Goal: Communication & Community: Ask a question

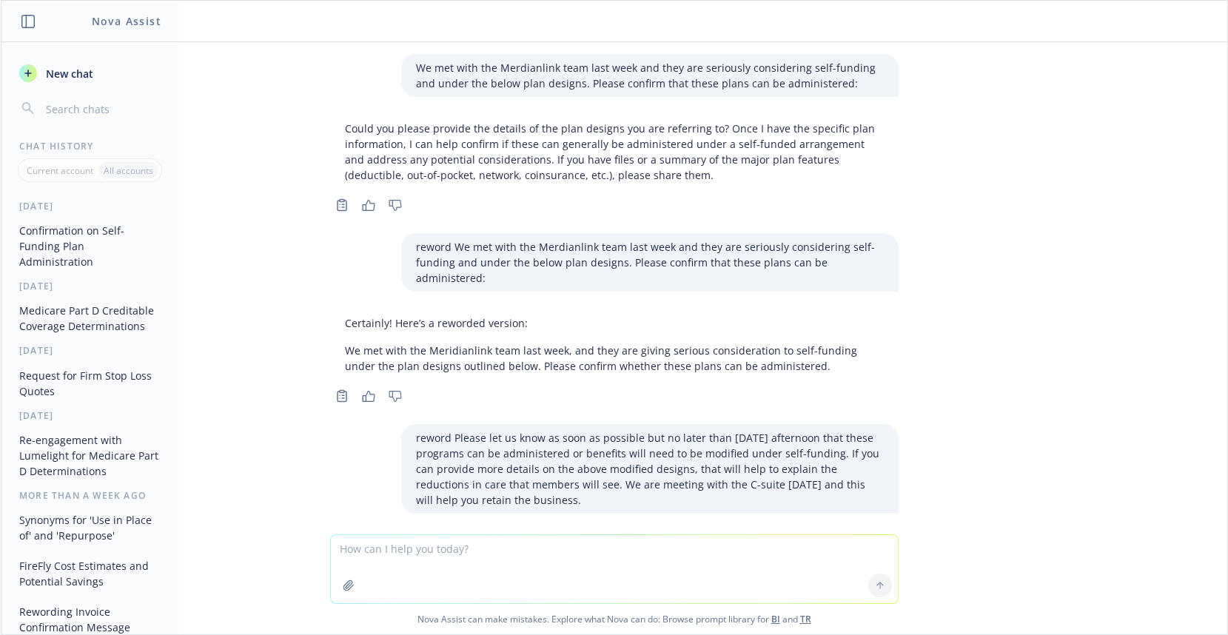
scroll to position [161, 0]
